Goal: Task Accomplishment & Management: Complete application form

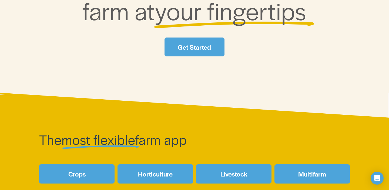
scroll to position [128, 0]
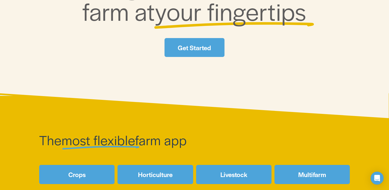
click at [164, 173] on link "Horticulture" at bounding box center [154, 174] width 75 height 19
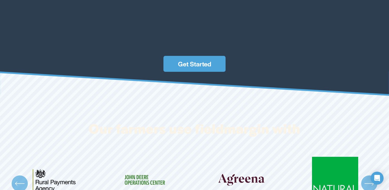
scroll to position [1482, 0]
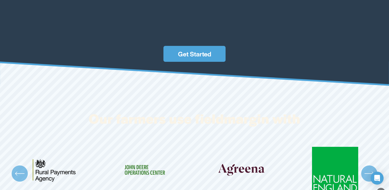
click at [177, 56] on link "Get Started" at bounding box center [194, 54] width 62 height 16
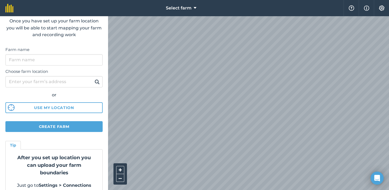
scroll to position [38, 0]
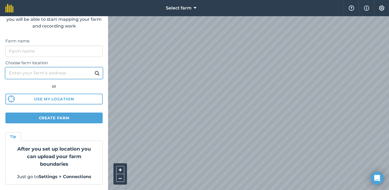
click at [79, 75] on input "Choose farm location" at bounding box center [53, 73] width 97 height 11
paste input "marketgardenpro"
type input "m"
click at [50, 75] on input "Choose farm location" at bounding box center [53, 73] width 97 height 11
paste input "38.799311, -9.442955"
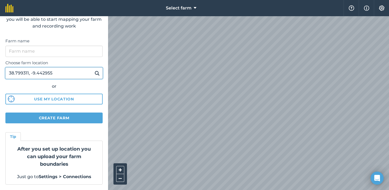
type input "38.799311, -9.442955"
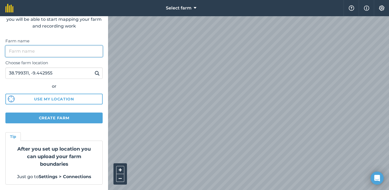
click at [56, 51] on input "Farm name" at bounding box center [53, 51] width 97 height 11
type input "[PERSON_NAME] [PERSON_NAME]"
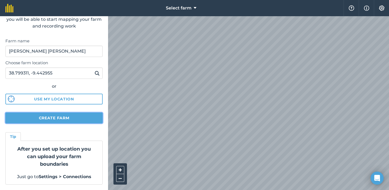
click at [56, 120] on button "Create farm" at bounding box center [53, 118] width 97 height 11
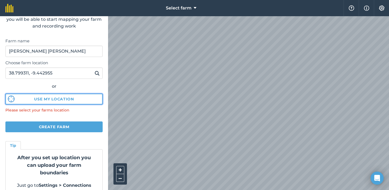
click at [58, 100] on button "Use my location" at bounding box center [53, 99] width 97 height 11
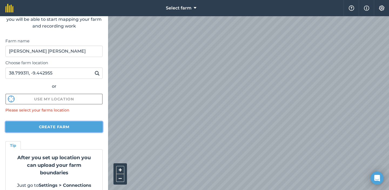
click at [34, 127] on button "Create farm" at bounding box center [53, 127] width 97 height 11
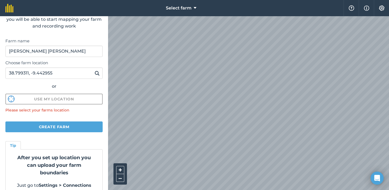
click at [92, 113] on div "Please select your farms location" at bounding box center [53, 110] width 97 height 6
click at [65, 72] on input "38.799311, -9.442955" at bounding box center [53, 73] width 97 height 11
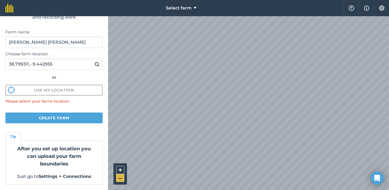
click at [119, 178] on button "–" at bounding box center [120, 178] width 8 height 8
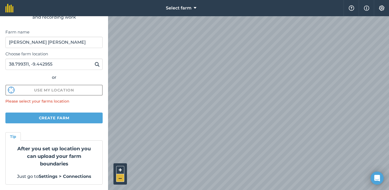
click at [119, 178] on button "–" at bounding box center [120, 178] width 8 height 8
click at [121, 171] on button "+" at bounding box center [120, 170] width 8 height 8
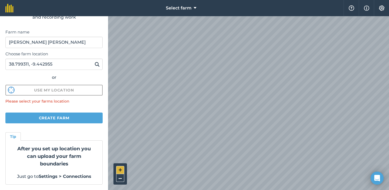
click at [121, 171] on button "+" at bounding box center [120, 170] width 8 height 8
click at [120, 169] on button "+" at bounding box center [120, 170] width 8 height 8
click at [118, 170] on button "+" at bounding box center [120, 170] width 8 height 8
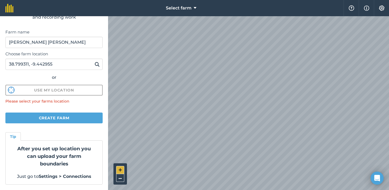
click at [121, 169] on button "+" at bounding box center [120, 170] width 8 height 8
click at [118, 168] on button "+" at bounding box center [120, 170] width 8 height 8
click at [119, 168] on button "+" at bounding box center [120, 170] width 8 height 8
click at [197, 7] on button "Select farm" at bounding box center [181, 8] width 35 height 16
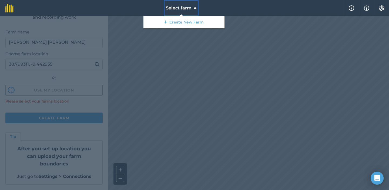
click at [197, 7] on button "Select farm" at bounding box center [181, 8] width 35 height 16
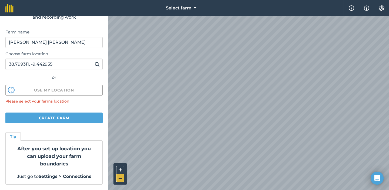
click at [118, 180] on button "–" at bounding box center [120, 178] width 8 height 8
click at [65, 64] on input "38.799311, -9.442955" at bounding box center [53, 64] width 97 height 11
click at [96, 64] on img at bounding box center [97, 64] width 5 height 6
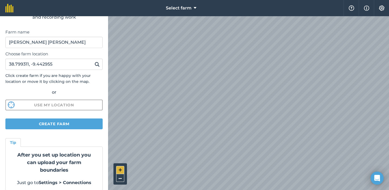
click at [121, 169] on button "+" at bounding box center [120, 170] width 8 height 8
click at [97, 65] on img at bounding box center [97, 64] width 5 height 6
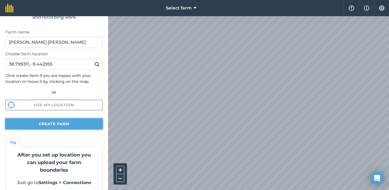
click at [52, 122] on button "Create farm" at bounding box center [53, 124] width 97 height 11
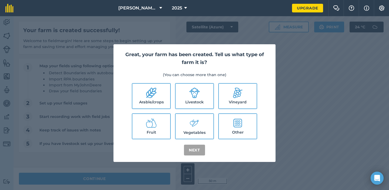
click at [199, 127] on icon at bounding box center [194, 123] width 11 height 12
checkbox input "true"
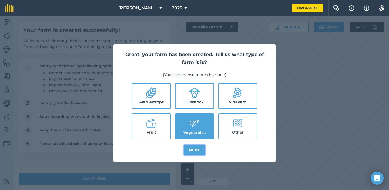
click at [195, 149] on button "Next" at bounding box center [194, 150] width 21 height 11
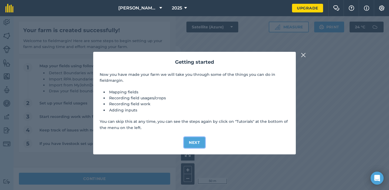
click at [196, 140] on button "Next" at bounding box center [194, 142] width 21 height 11
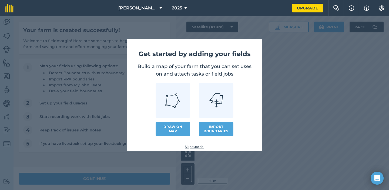
click at [194, 146] on link "Skip tutorial" at bounding box center [195, 147] width 118 height 4
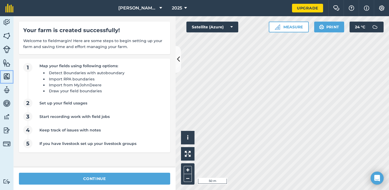
click at [6, 76] on img at bounding box center [7, 76] width 8 height 8
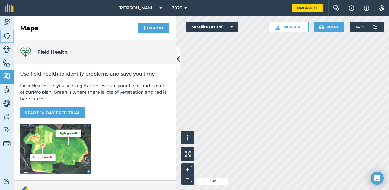
click at [10, 34] on img at bounding box center [7, 36] width 8 height 8
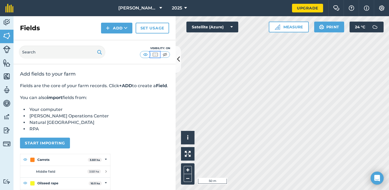
click at [156, 54] on img at bounding box center [155, 54] width 7 height 5
click at [148, 54] on img at bounding box center [145, 54] width 7 height 5
click at [189, 170] on button "+" at bounding box center [188, 170] width 8 height 8
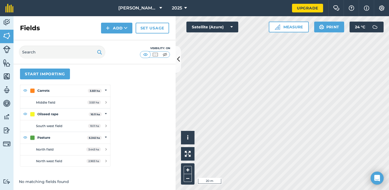
scroll to position [76, 0]
click at [6, 53] on img at bounding box center [7, 50] width 8 height 8
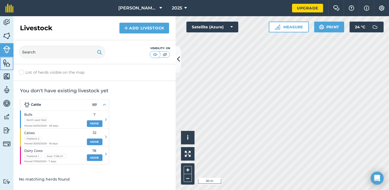
click at [7, 67] on link "Features" at bounding box center [7, 64] width 14 height 14
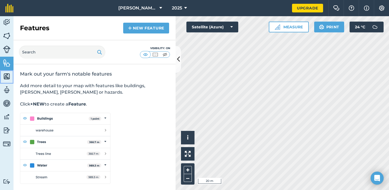
click at [6, 79] on img at bounding box center [7, 76] width 8 height 8
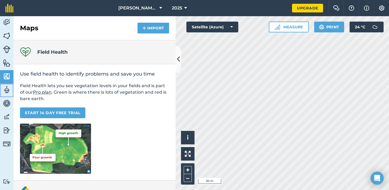
click at [7, 88] on img at bounding box center [7, 90] width 8 height 8
select select "MEMBER"
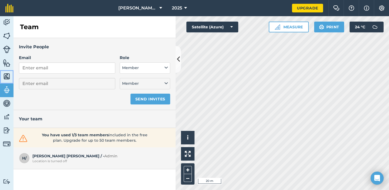
click at [8, 80] on img at bounding box center [7, 76] width 8 height 8
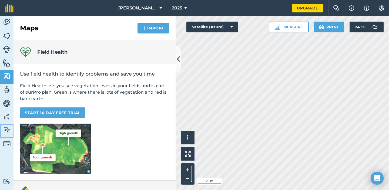
click at [8, 132] on img at bounding box center [7, 130] width 8 height 8
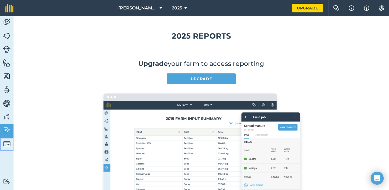
click at [9, 140] on img at bounding box center [7, 144] width 8 height 8
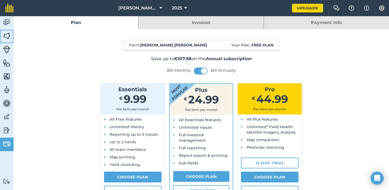
click at [8, 33] on img at bounding box center [7, 36] width 8 height 8
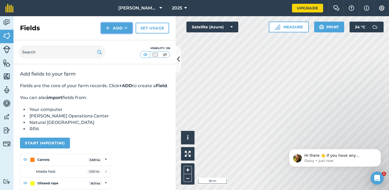
click at [122, 29] on button "Add" at bounding box center [116, 28] width 31 height 11
click at [122, 40] on link "Draw" at bounding box center [117, 40] width 30 height 12
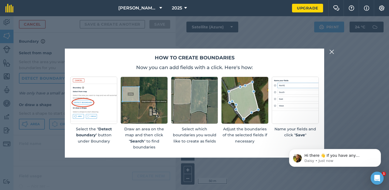
click at [330, 49] on img at bounding box center [331, 52] width 5 height 6
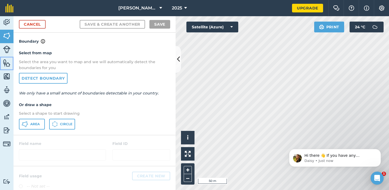
click at [9, 66] on img at bounding box center [7, 63] width 8 height 8
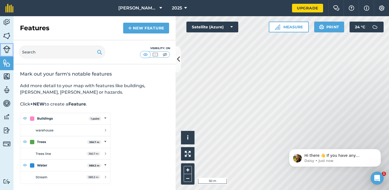
click at [9, 46] on img at bounding box center [7, 50] width 8 height 8
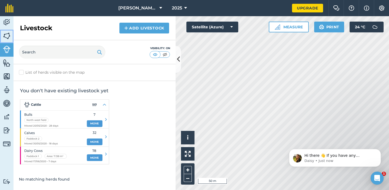
click at [9, 39] on img at bounding box center [7, 36] width 8 height 8
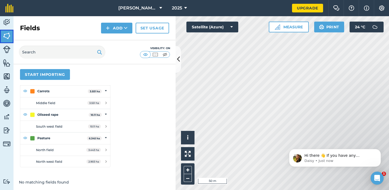
scroll to position [76, 0]
